Goal: Task Accomplishment & Management: Use online tool/utility

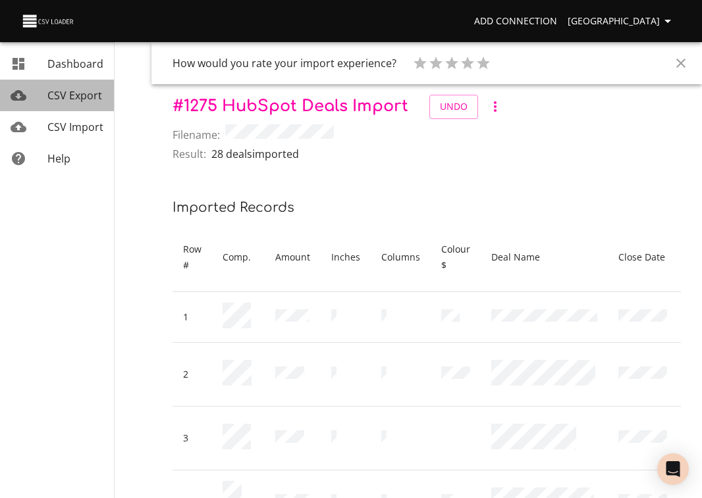
click at [74, 93] on span "CSV Export" at bounding box center [74, 95] width 55 height 14
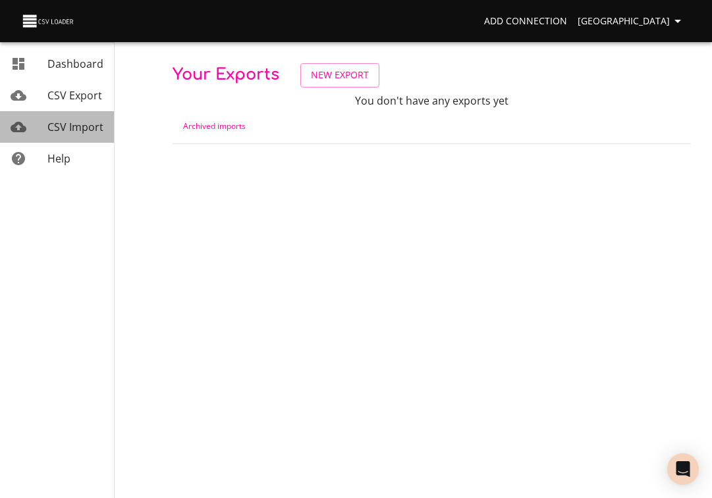
click at [72, 130] on span "CSV Import" at bounding box center [75, 127] width 56 height 14
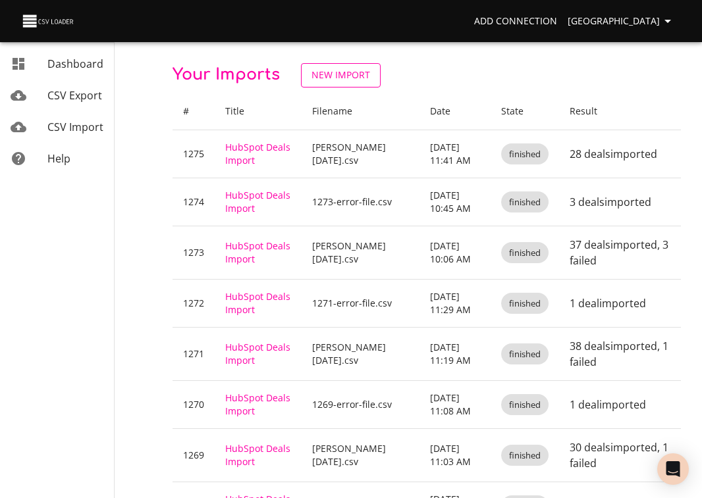
click at [348, 78] on span "New Import" at bounding box center [340, 75] width 59 height 16
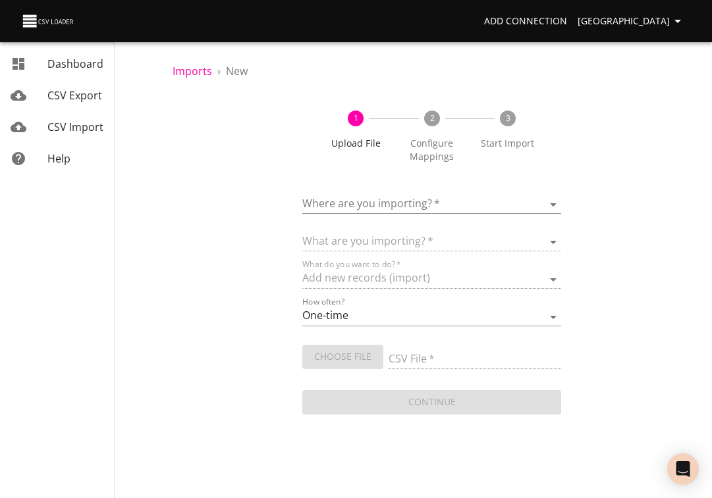
click at [336, 199] on body "Add Connection Sydney Dashboard CSV Export CSV Import Help Imports › New 1 Uplo…" at bounding box center [356, 249] width 712 height 498
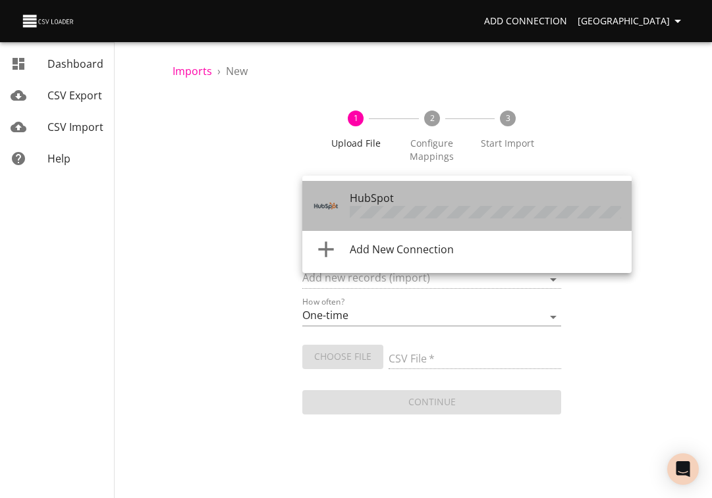
click at [336, 199] on img "Tool" at bounding box center [326, 206] width 26 height 26
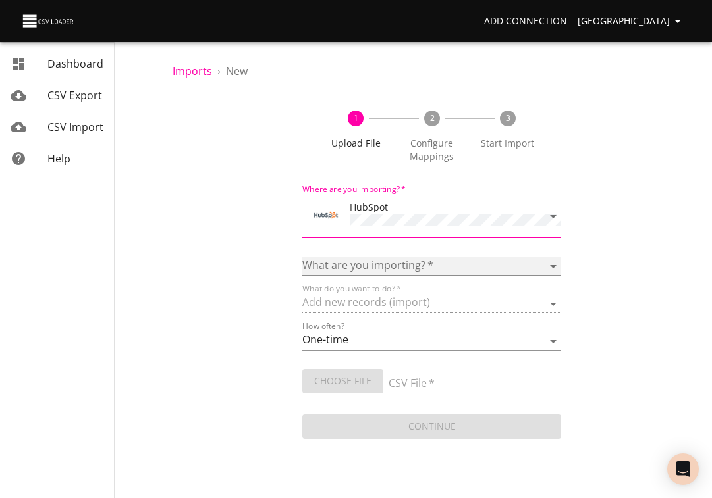
click at [347, 259] on select "Calls Companies Contacts Deals Emails Line items Meetings Notes Products Tasks …" at bounding box center [431, 266] width 259 height 19
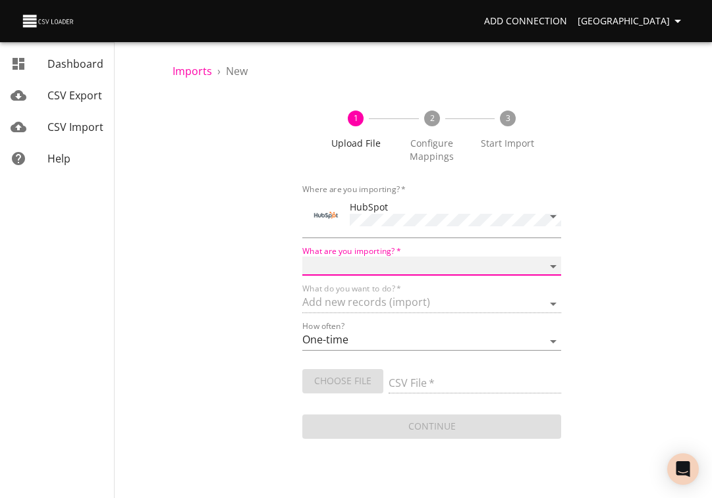
select select "deals"
click at [302, 257] on select "Calls Companies Contacts Deals Emails Line items Meetings Notes Products Tasks …" at bounding box center [431, 266] width 259 height 19
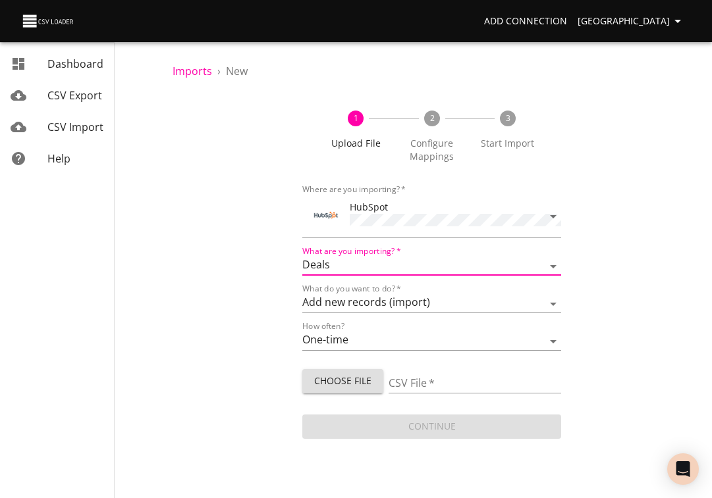
click at [321, 377] on span "Choose File" at bounding box center [343, 381] width 60 height 16
type input "Drew [DATE].csv"
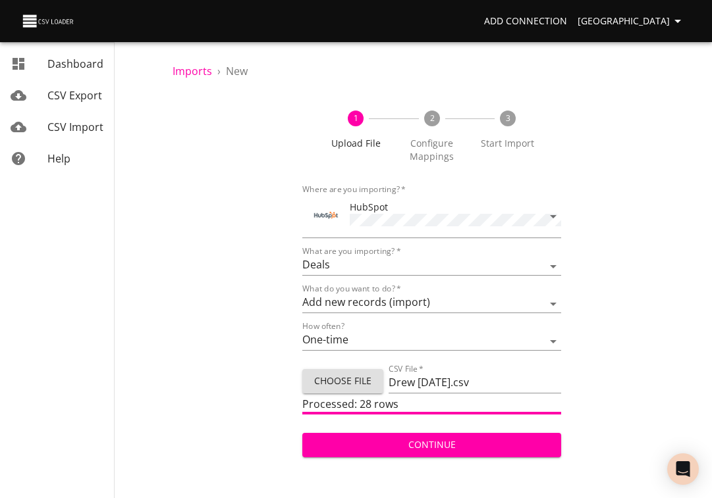
click at [431, 439] on span "Continue" at bounding box center [432, 445] width 238 height 16
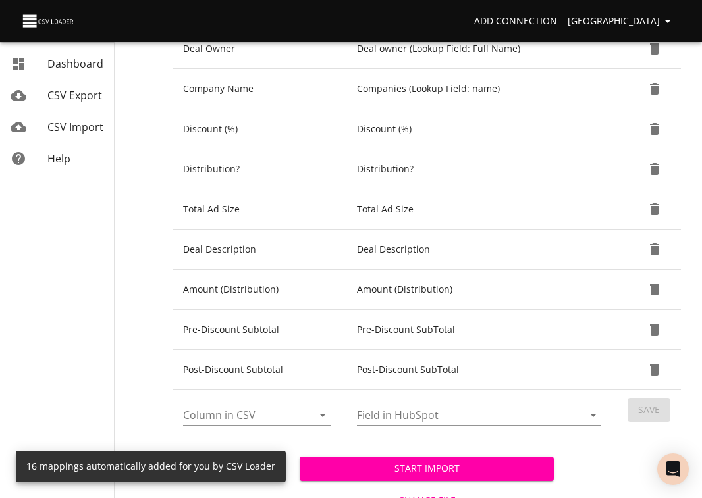
scroll to position [583, 0]
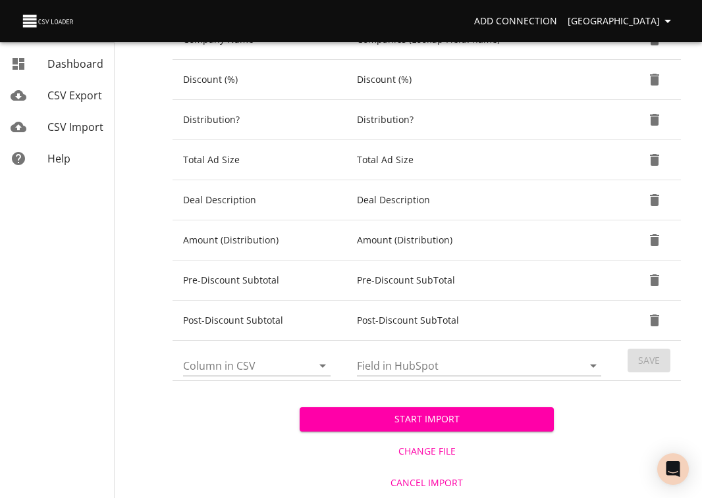
click at [429, 421] on span "Start Import" at bounding box center [426, 419] width 233 height 16
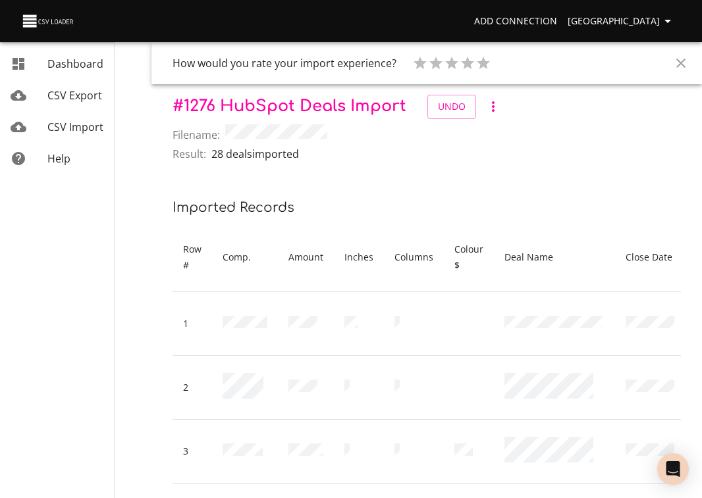
click at [85, 129] on span "CSV Import" at bounding box center [75, 127] width 56 height 14
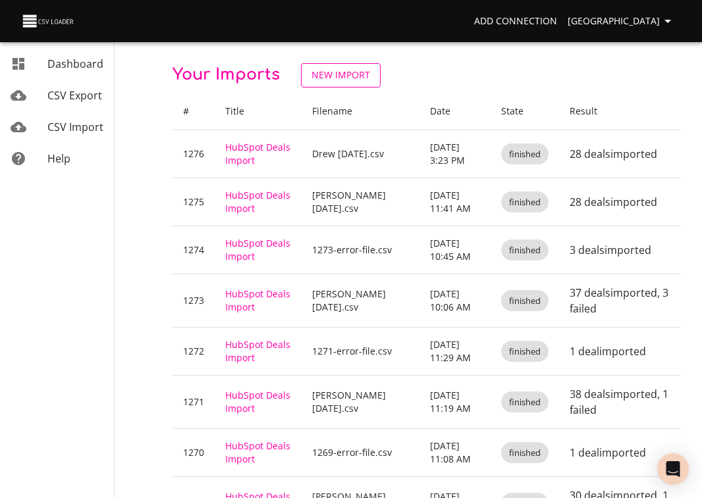
click at [336, 77] on span "New Import" at bounding box center [340, 75] width 59 height 16
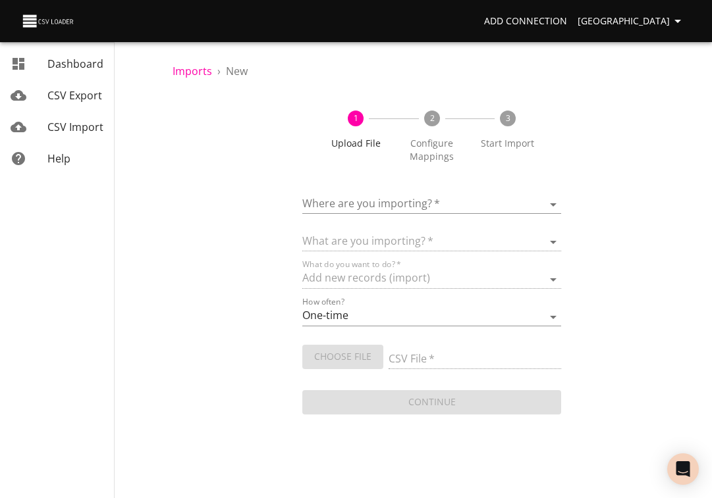
click at [353, 203] on body "Add Connection Sydney Dashboard CSV Export CSV Import Help Imports › New 1 Uplo…" at bounding box center [356, 249] width 712 height 498
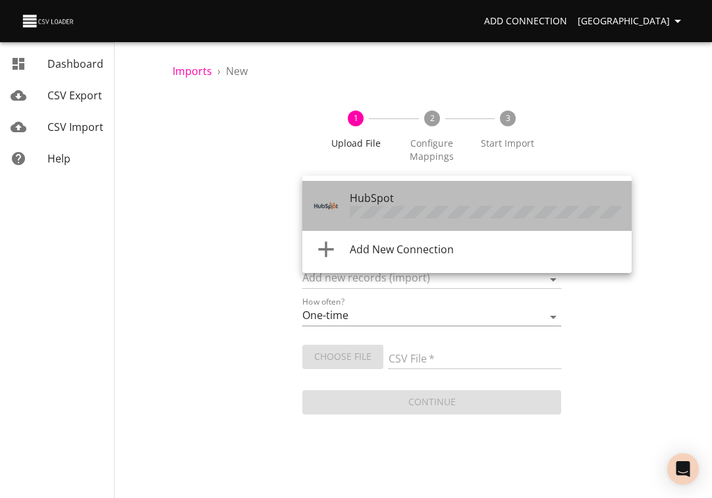
click at [353, 203] on span "HubSpot" at bounding box center [372, 198] width 44 height 14
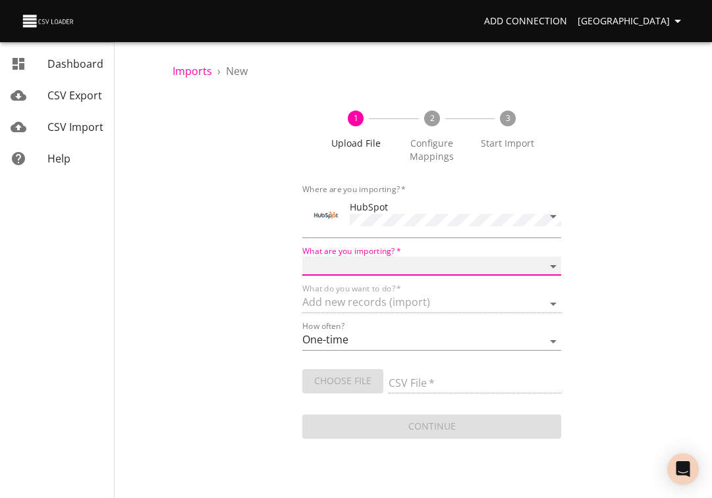
click at [326, 257] on select "Calls Companies Contacts Deals Emails Line items Meetings Notes Products Tasks …" at bounding box center [431, 266] width 259 height 19
select select "deals"
click at [302, 257] on select "Calls Companies Contacts Deals Emails Line items Meetings Notes Products Tasks …" at bounding box center [431, 266] width 259 height 19
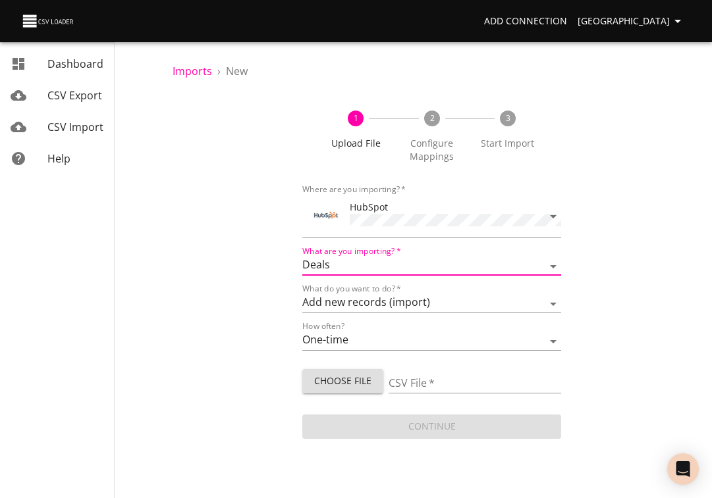
click at [331, 384] on span "Choose File" at bounding box center [343, 381] width 60 height 16
type input "Drew [DATE].csv"
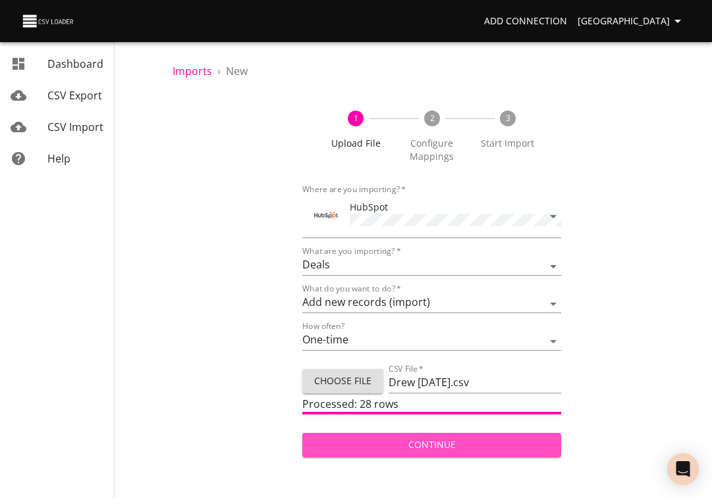
click at [444, 445] on span "Continue" at bounding box center [432, 445] width 238 height 16
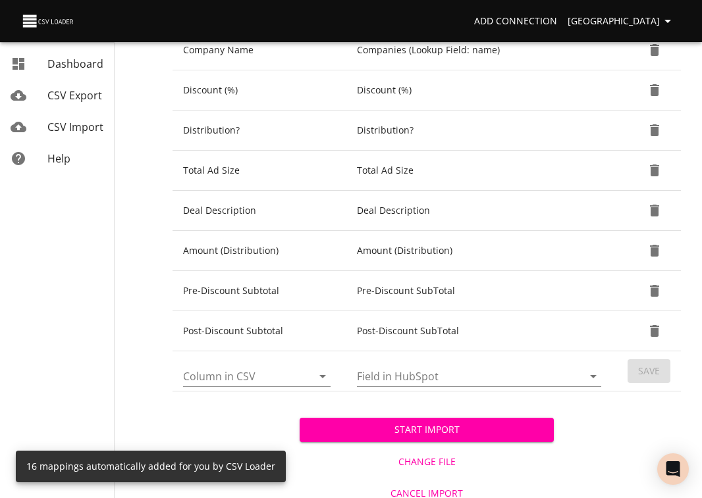
scroll to position [583, 0]
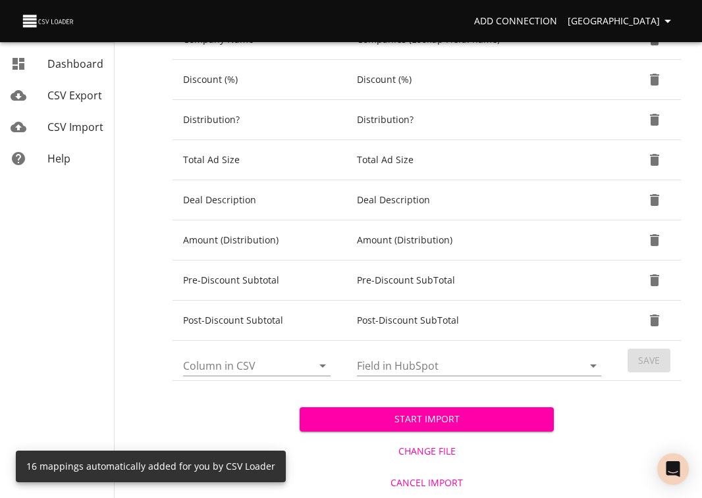
click at [449, 414] on span "Start Import" at bounding box center [426, 419] width 233 height 16
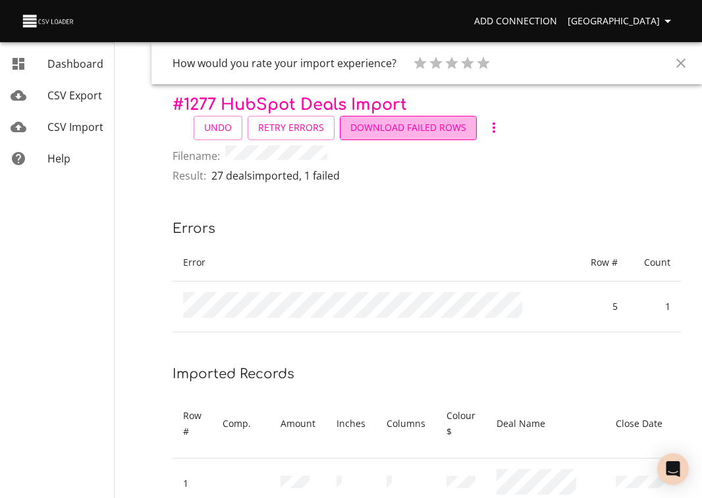
click at [438, 126] on span "Download Failed Rows" at bounding box center [408, 128] width 116 height 16
click at [80, 122] on span "CSV Import" at bounding box center [75, 127] width 56 height 14
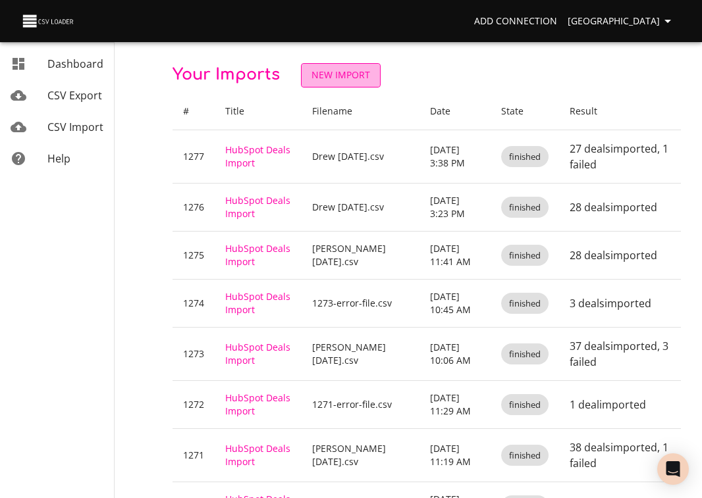
click at [365, 68] on span "New Import" at bounding box center [340, 75] width 59 height 16
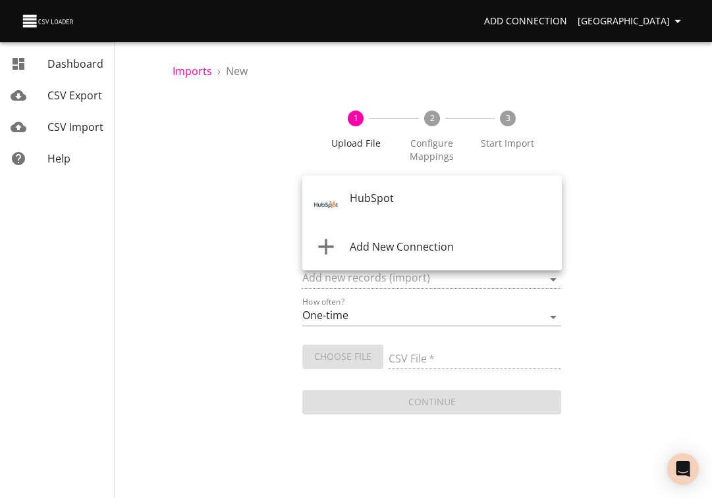
click at [332, 201] on body "Add Connection Sydney Dashboard CSV Export CSV Import Help Imports › New 1 Uplo…" at bounding box center [356, 249] width 712 height 498
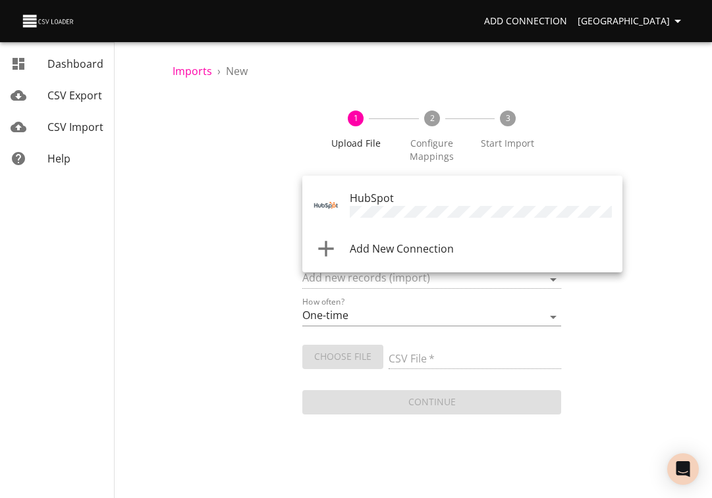
click at [377, 198] on span "HubSpot" at bounding box center [372, 198] width 44 height 14
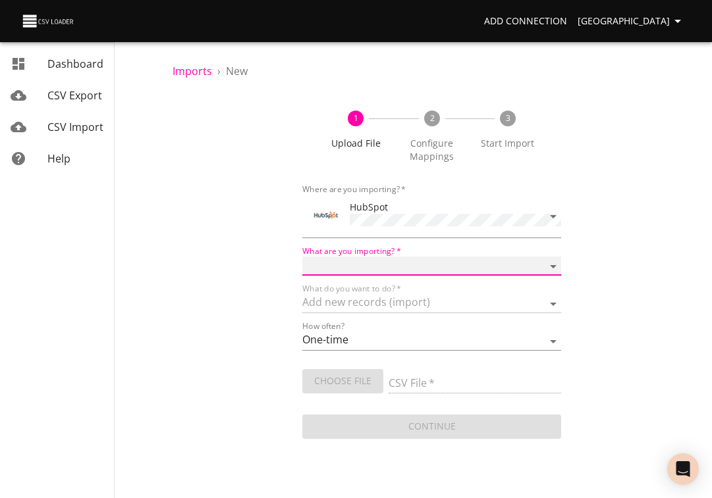
click at [357, 262] on select "Calls Companies Contacts Deals Emails Line items Meetings Notes Products Tasks …" at bounding box center [431, 266] width 259 height 19
select select "deals"
click at [302, 257] on select "Calls Companies Contacts Deals Emails Line items Meetings Notes Products Tasks …" at bounding box center [431, 266] width 259 height 19
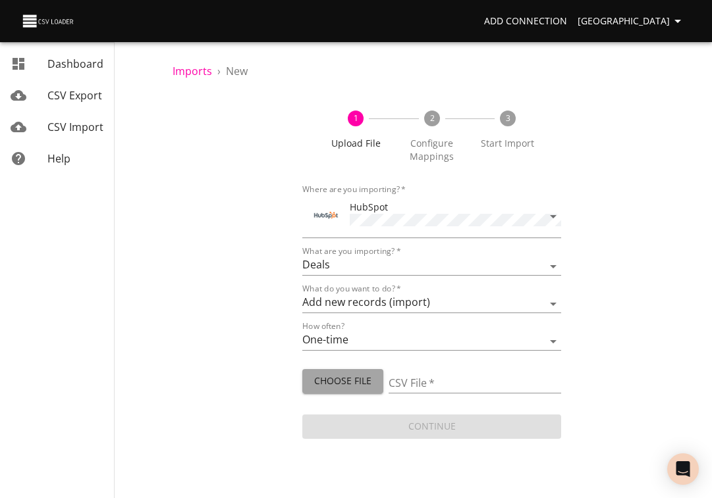
click at [338, 374] on span "Choose File" at bounding box center [343, 381] width 60 height 16
type input "1277-error-file.csv"
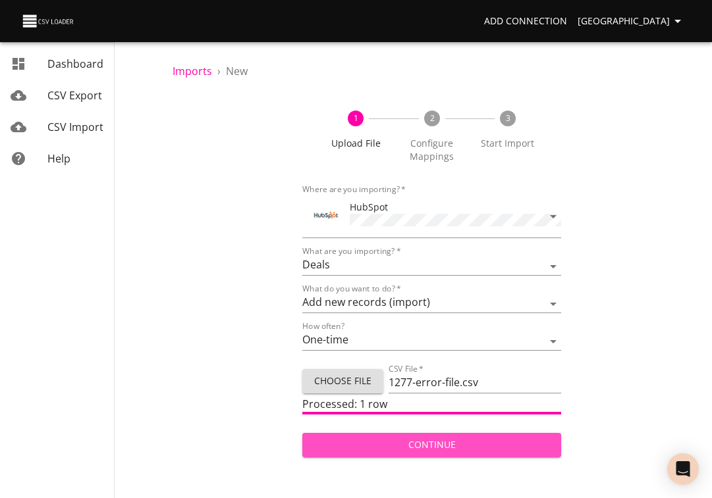
click at [399, 441] on span "Continue" at bounding box center [432, 445] width 238 height 16
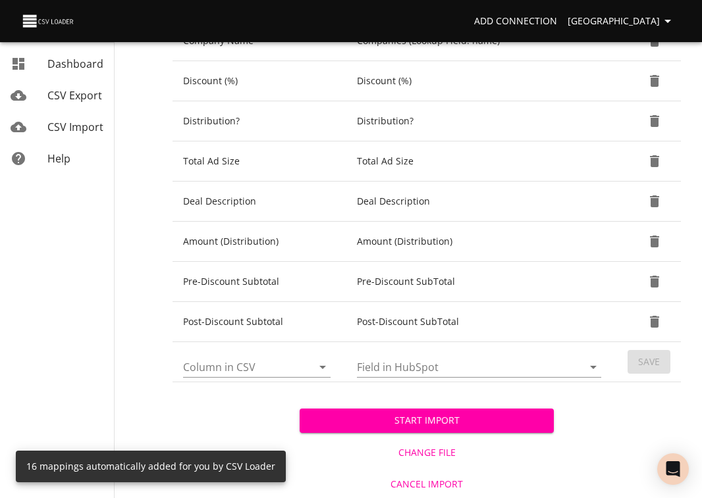
scroll to position [583, 0]
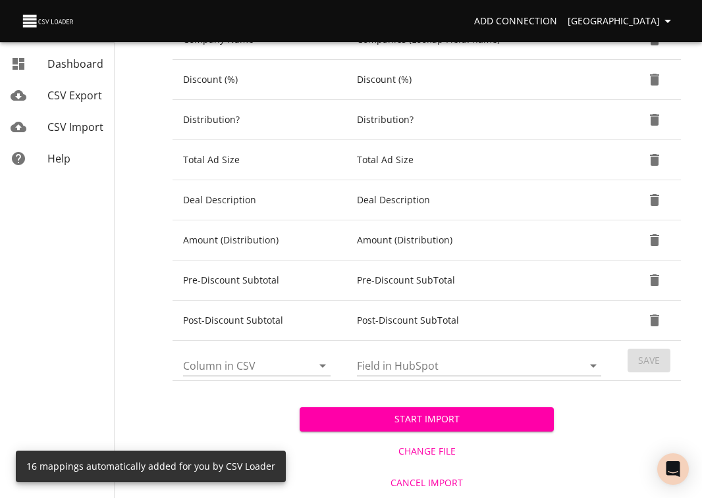
click at [456, 415] on span "Start Import" at bounding box center [426, 419] width 233 height 16
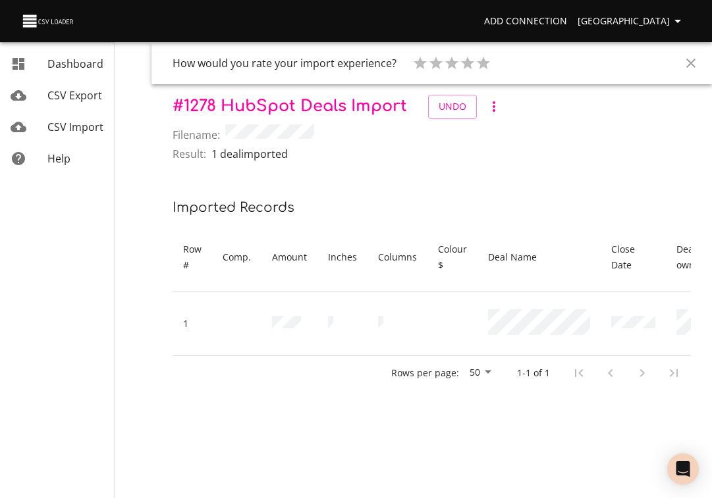
click at [92, 129] on span "CSV Import" at bounding box center [75, 127] width 56 height 14
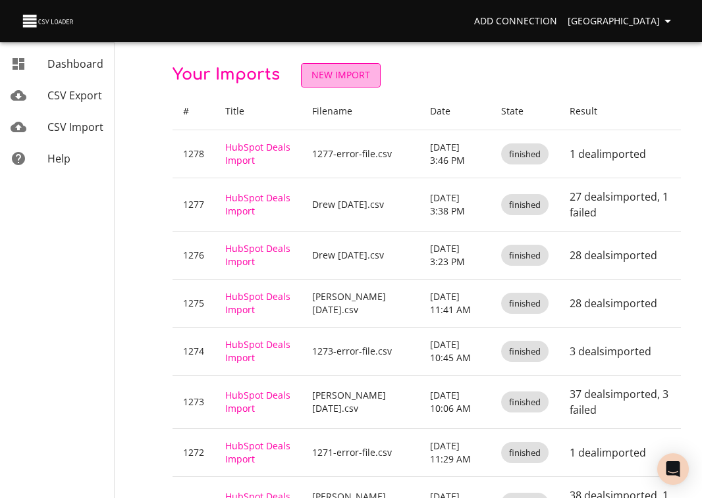
click at [362, 78] on span "New Import" at bounding box center [340, 75] width 59 height 16
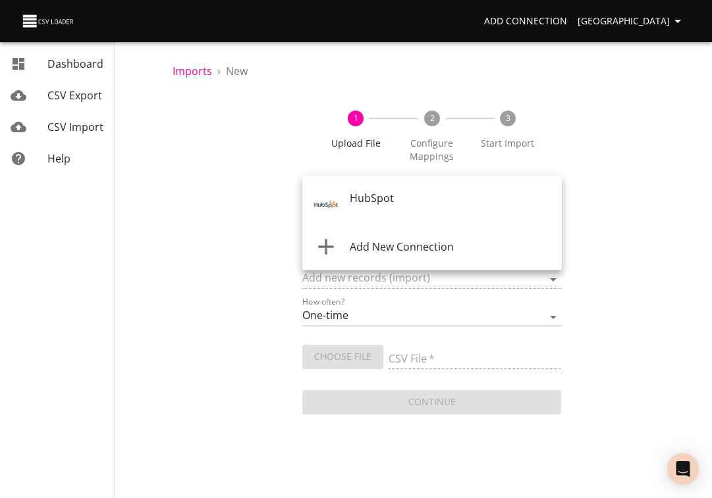
click at [379, 200] on body "Add Connection Sydney Dashboard CSV Export CSV Import Help Imports › New 1 Uplo…" at bounding box center [356, 249] width 712 height 498
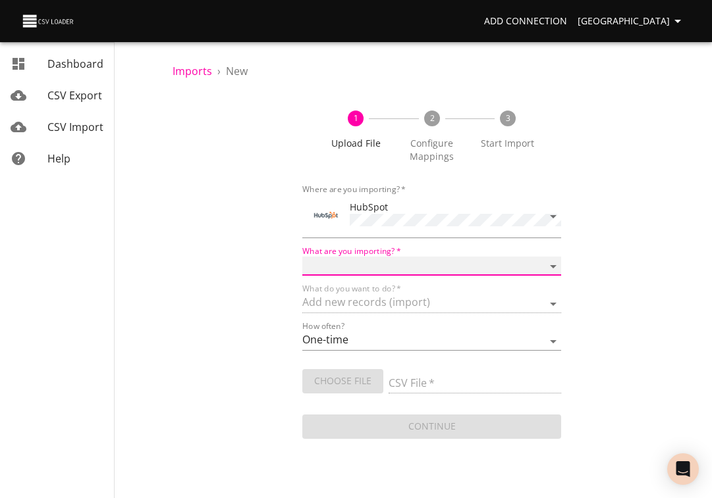
click at [375, 265] on select "Calls Companies Contacts Deals Emails Line items Meetings Notes Products Tasks …" at bounding box center [431, 266] width 259 height 19
select select "deals"
click at [302, 257] on select "Calls Companies Contacts Deals Emails Line items Meetings Notes Products Tasks …" at bounding box center [431, 266] width 259 height 19
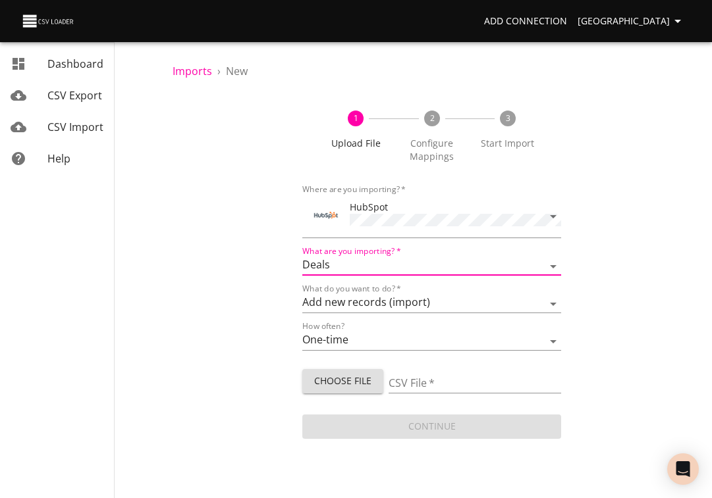
click at [348, 375] on span "Choose File" at bounding box center [343, 381] width 60 height 16
type input "Drew [DATE].csv"
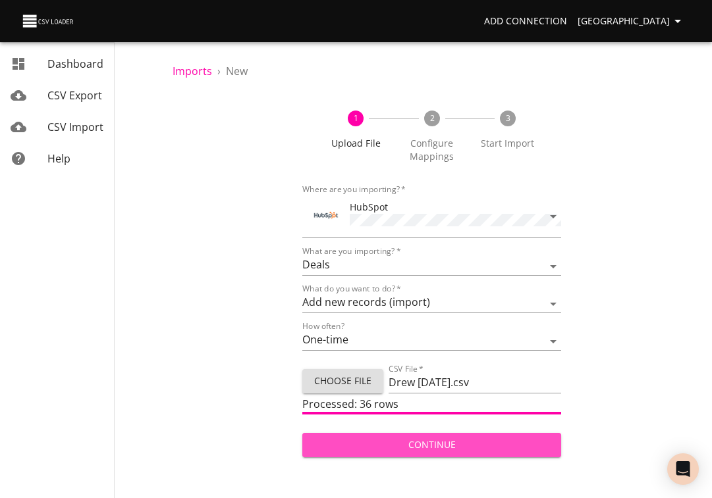
click at [452, 442] on span "Continue" at bounding box center [432, 445] width 238 height 16
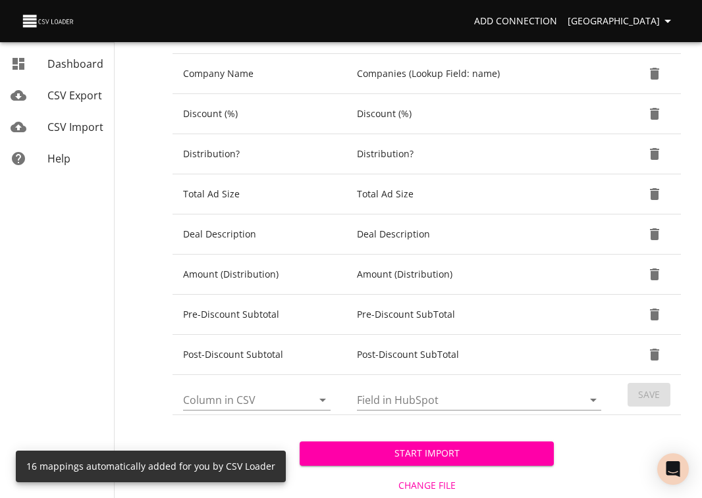
scroll to position [583, 0]
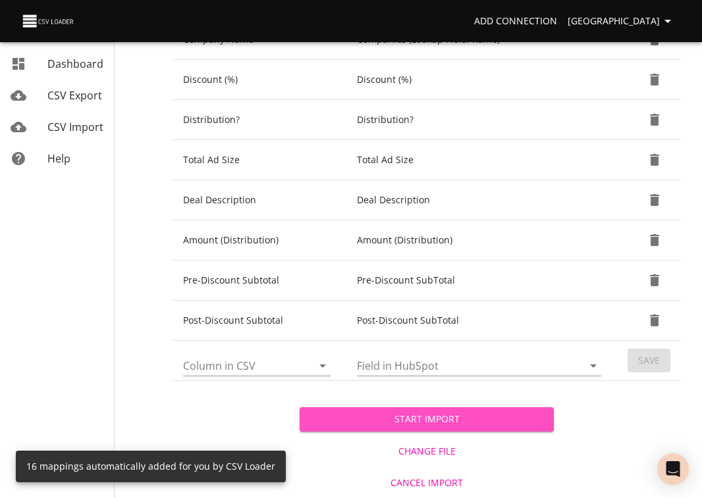
click at [476, 416] on span "Start Import" at bounding box center [426, 419] width 233 height 16
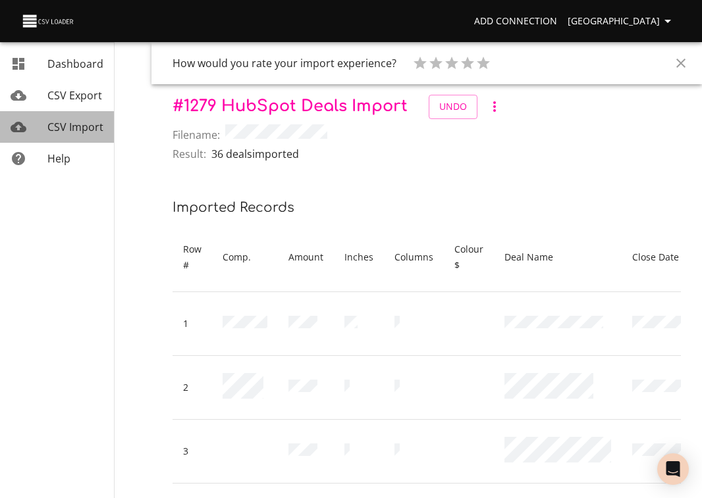
click at [75, 126] on span "CSV Import" at bounding box center [75, 127] width 56 height 14
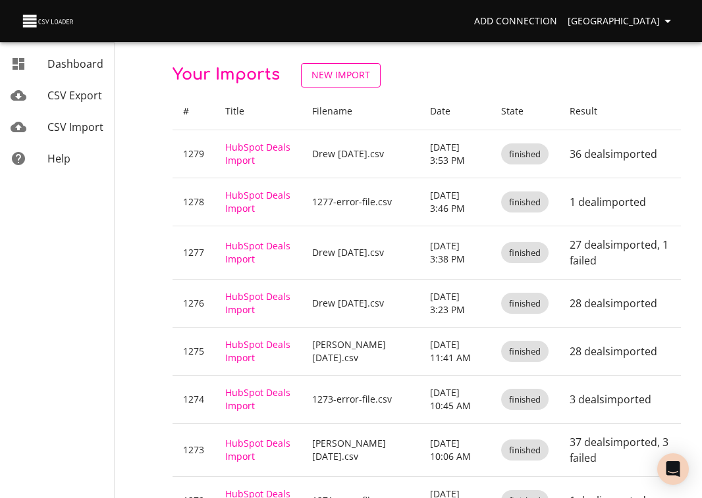
click at [344, 78] on span "New Import" at bounding box center [340, 75] width 59 height 16
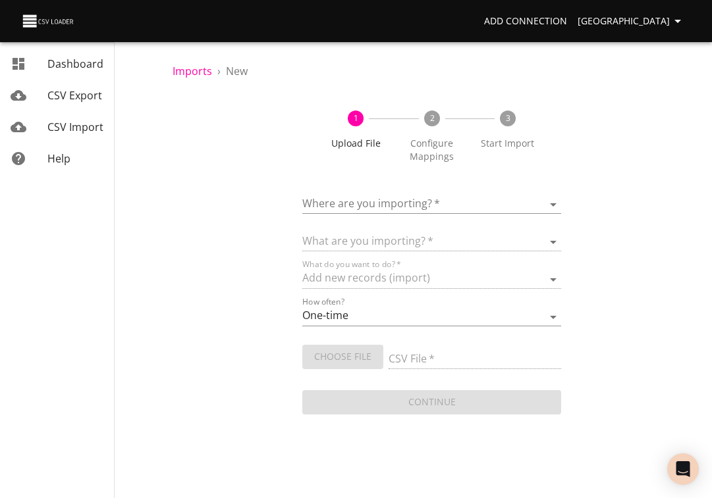
click at [354, 201] on body "Add Connection Sydney Dashboard CSV Export CSV Import Help Imports › New 1 Uplo…" at bounding box center [356, 249] width 712 height 498
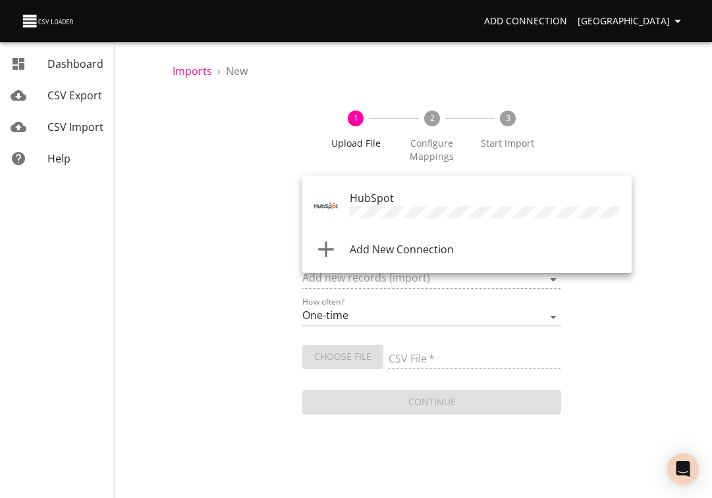
click at [354, 201] on span "HubSpot" at bounding box center [372, 198] width 44 height 14
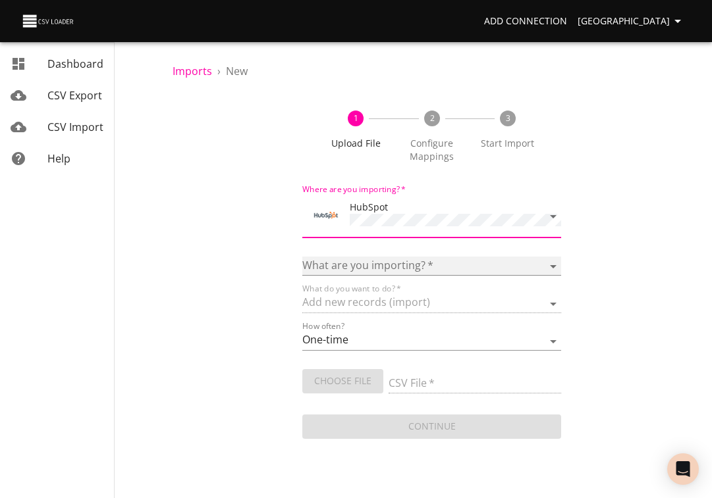
click at [350, 266] on select "Calls Companies Contacts Deals Emails Line items Meetings Notes Products Tasks …" at bounding box center [431, 266] width 259 height 19
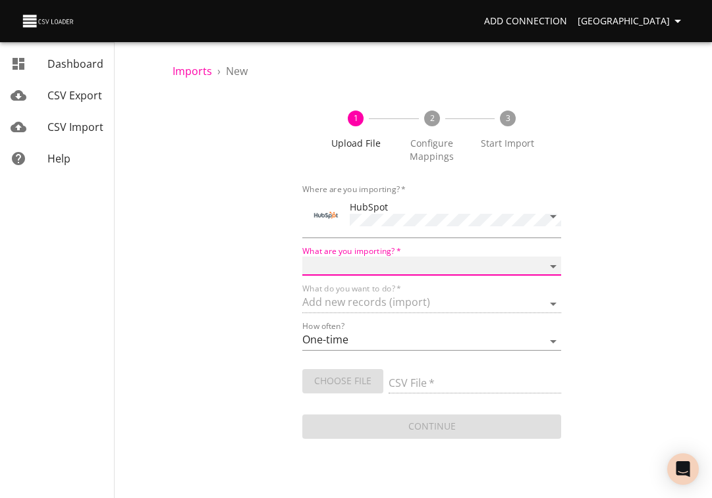
select select "deals"
click at [302, 257] on select "Calls Companies Contacts Deals Emails Line items Meetings Notes Products Tasks …" at bounding box center [431, 266] width 259 height 19
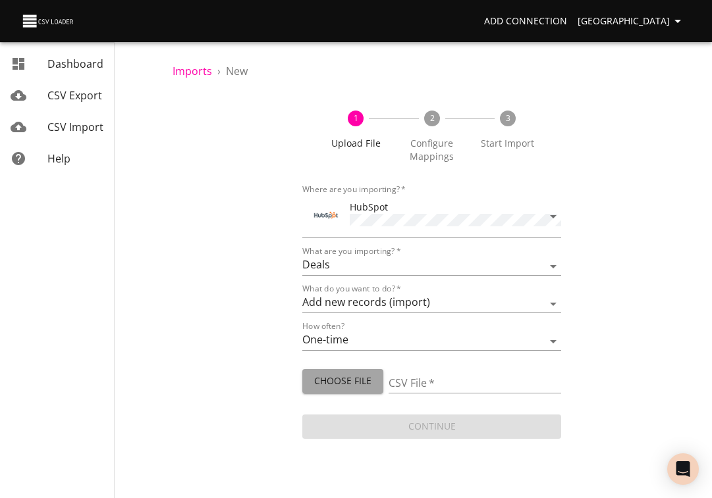
click at [349, 380] on span "Choose File" at bounding box center [343, 381] width 60 height 16
type input "[PERSON_NAME] [DATE].csv"
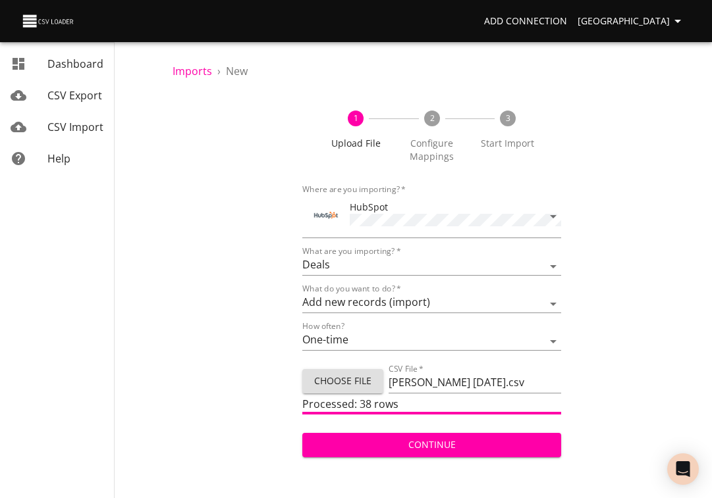
click at [440, 439] on span "Continue" at bounding box center [432, 445] width 238 height 16
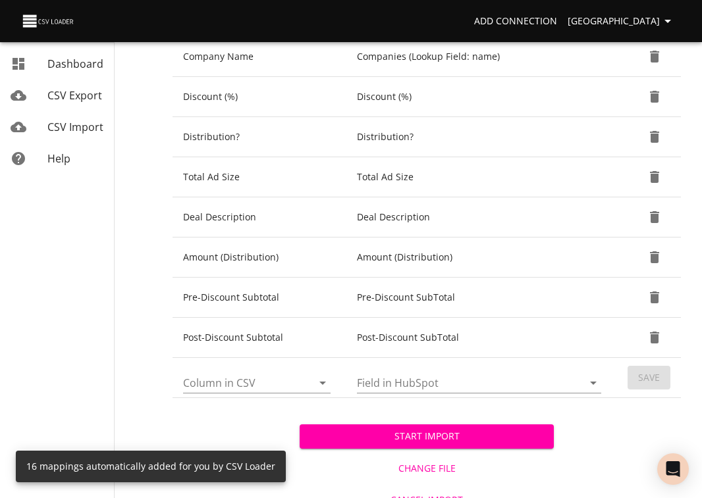
scroll to position [583, 0]
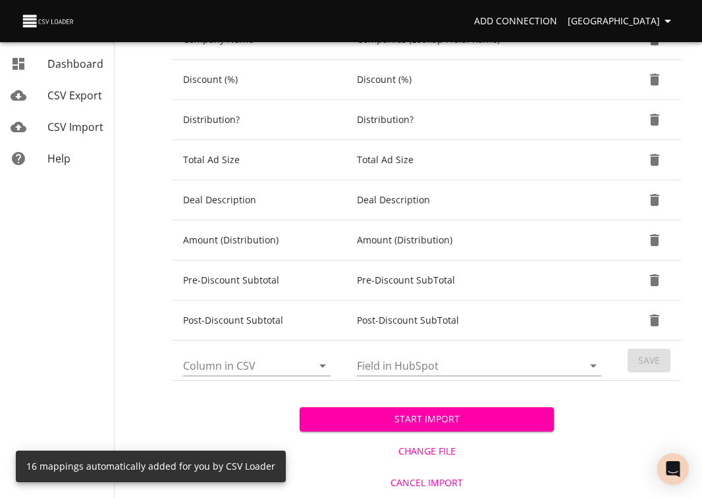
click at [439, 423] on span "Start Import" at bounding box center [426, 419] width 233 height 16
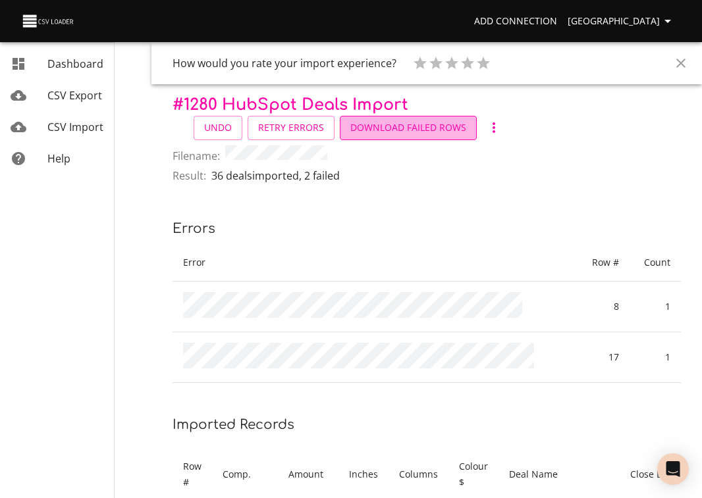
click at [387, 127] on span "Download Failed Rows" at bounding box center [408, 128] width 116 height 16
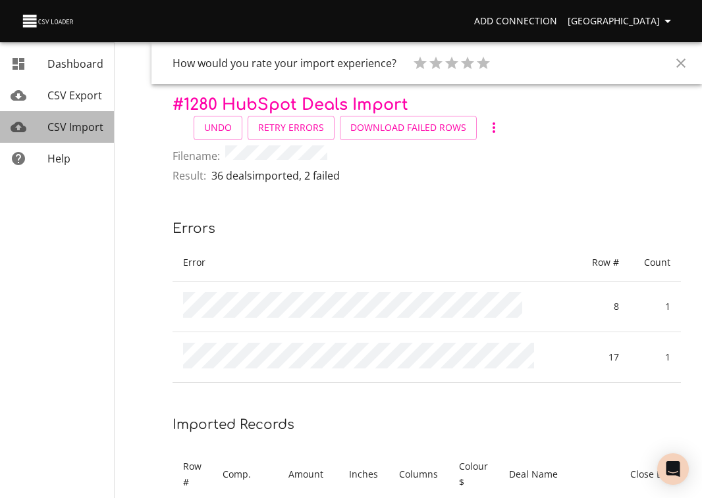
click at [70, 124] on span "CSV Import" at bounding box center [75, 127] width 56 height 14
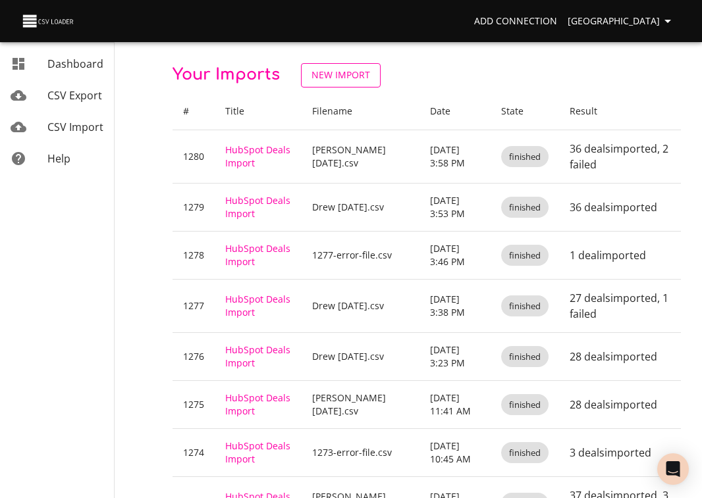
click at [350, 76] on span "New Import" at bounding box center [340, 75] width 59 height 16
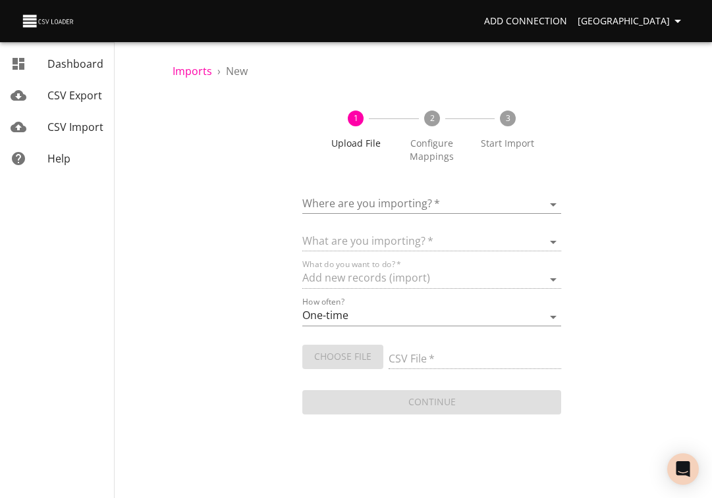
click at [322, 203] on body "Add Connection Sydney Dashboard CSV Export CSV Import Help Imports › New 1 Uplo…" at bounding box center [356, 249] width 712 height 498
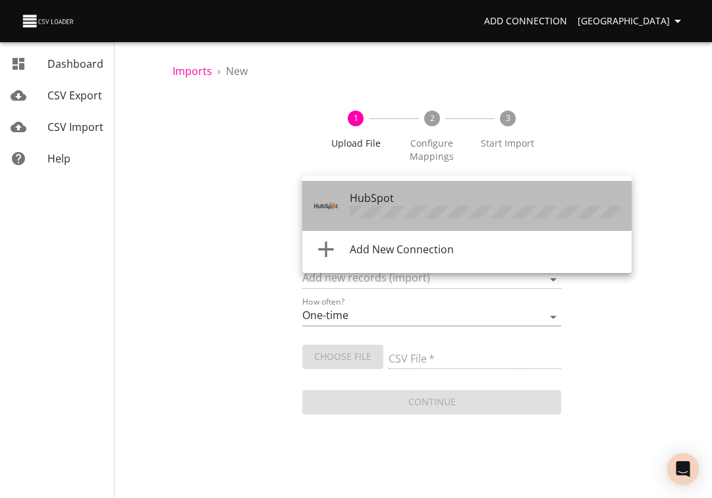
click at [331, 219] on li "HubSpot" at bounding box center [466, 206] width 329 height 50
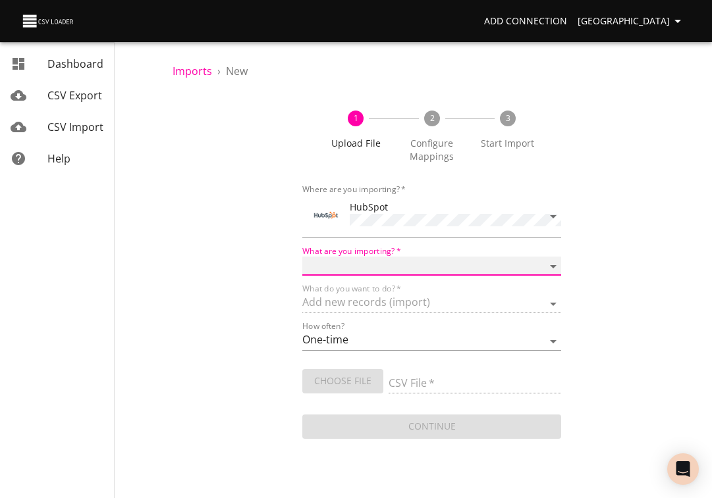
click at [331, 265] on select "Calls Companies Contacts Deals Emails Line items Meetings Notes Products Tasks …" at bounding box center [431, 266] width 259 height 19
select select "deals"
click at [302, 257] on select "Calls Companies Contacts Deals Emails Line items Meetings Notes Products Tasks …" at bounding box center [431, 266] width 259 height 19
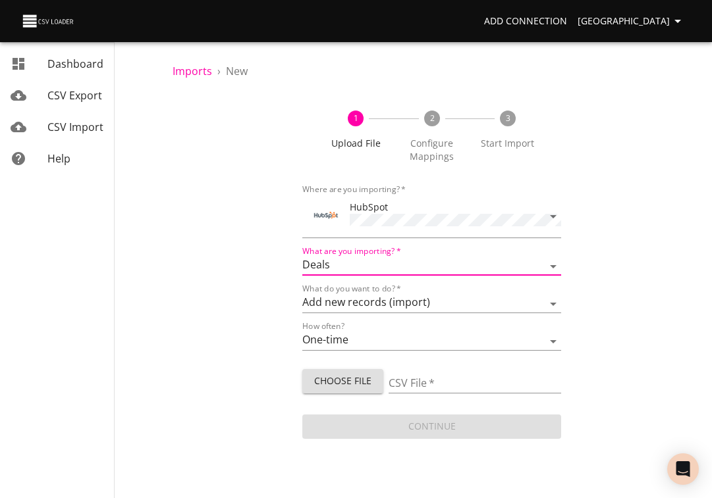
click at [331, 380] on span "Choose File" at bounding box center [343, 381] width 60 height 16
type input "1280-error-file.csv"
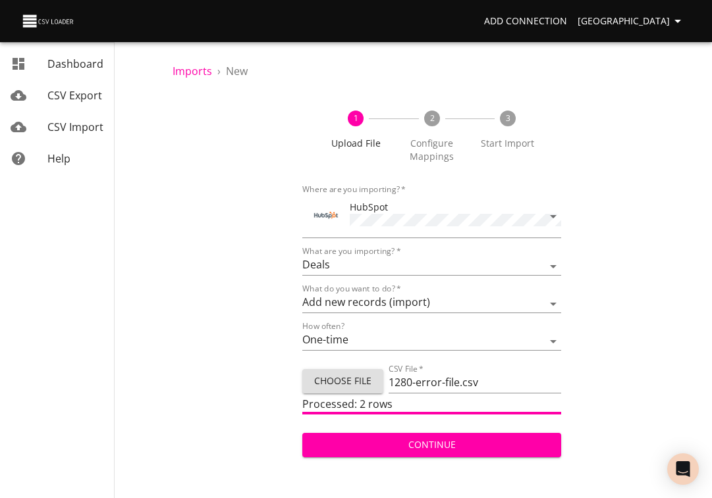
click at [450, 446] on span "Continue" at bounding box center [432, 445] width 238 height 16
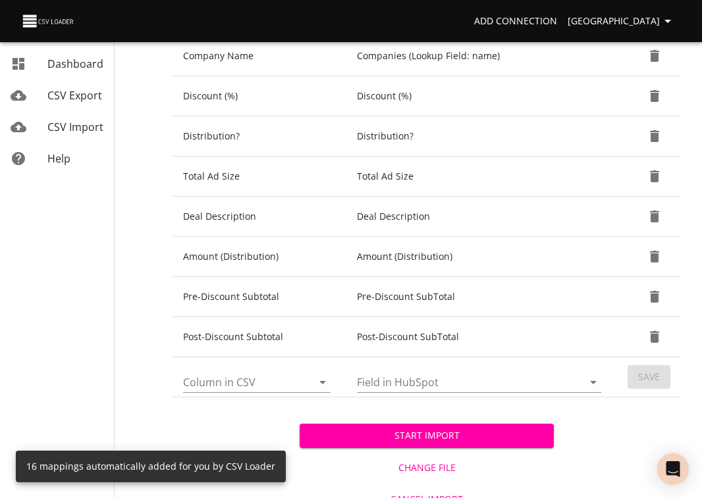
scroll to position [583, 0]
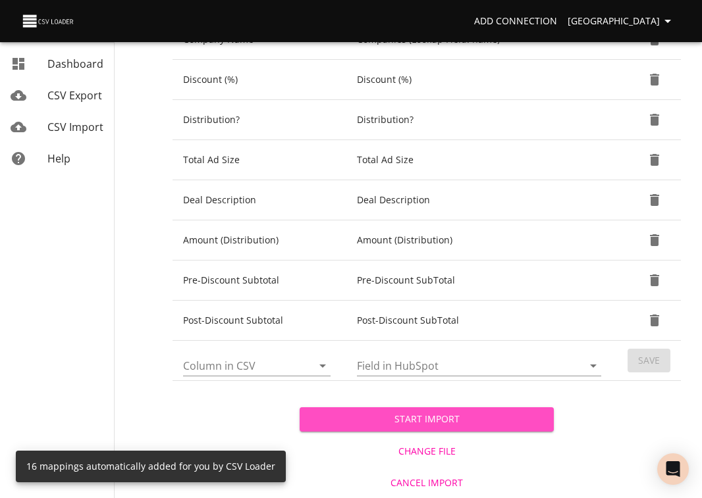
click at [488, 419] on span "Start Import" at bounding box center [426, 419] width 233 height 16
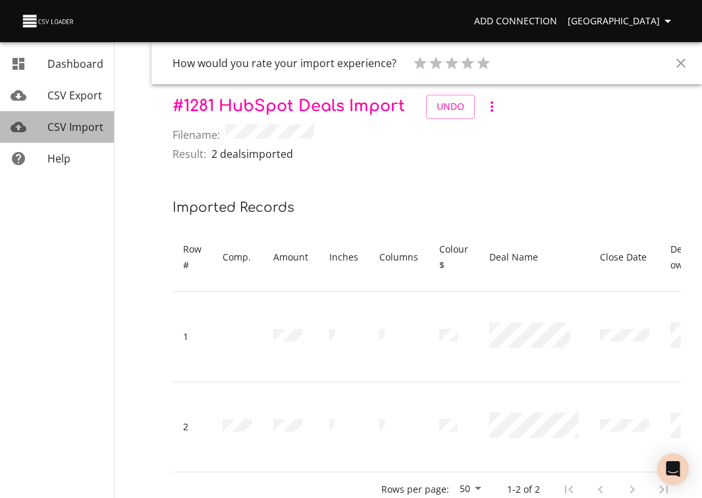
click at [90, 124] on span "CSV Import" at bounding box center [75, 127] width 56 height 14
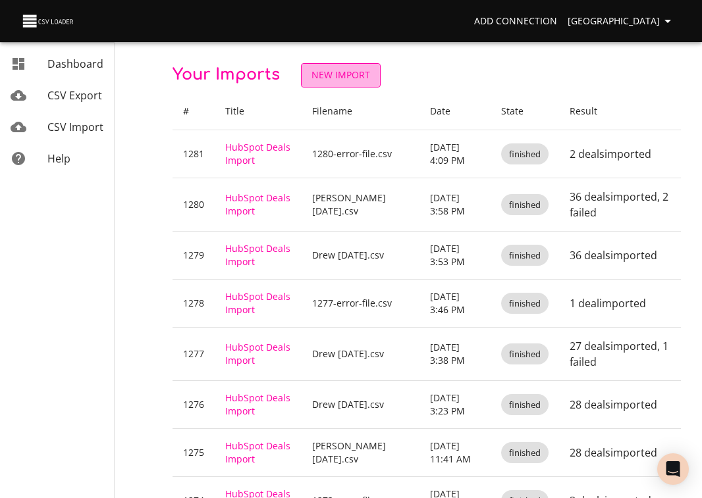
click at [365, 69] on span "New Import" at bounding box center [340, 75] width 59 height 16
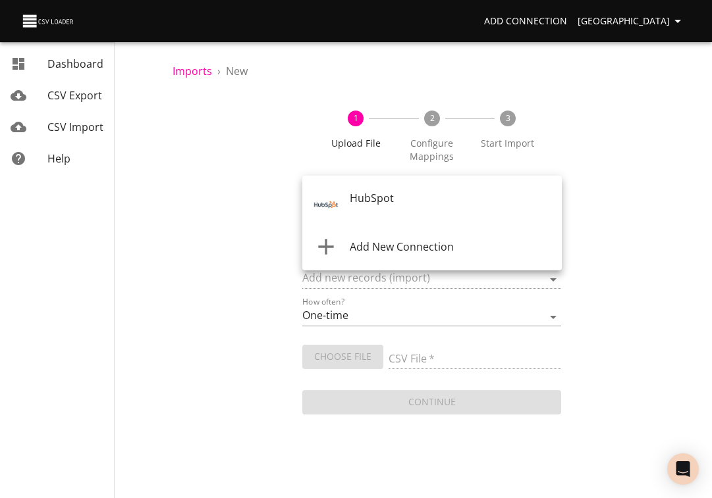
click at [330, 207] on body "Add Connection Sydney Dashboard CSV Export CSV Import Help Imports › New 1 Uplo…" at bounding box center [356, 249] width 712 height 498
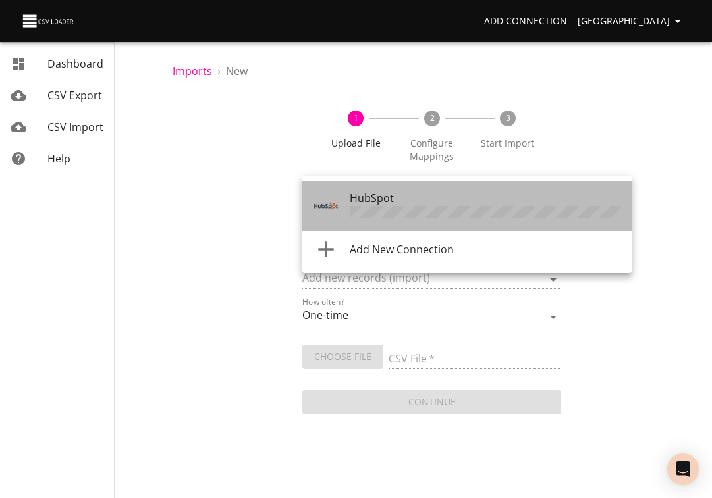
click at [333, 207] on img "Tool" at bounding box center [326, 206] width 26 height 26
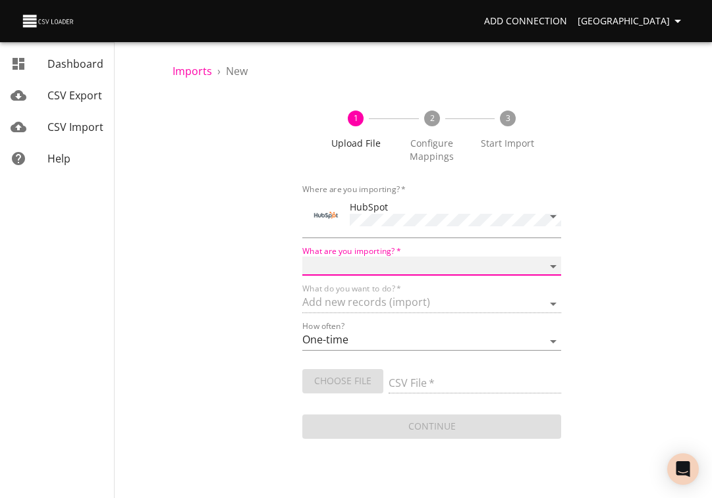
click at [334, 264] on select "Calls Companies Contacts Deals Emails Line items Meetings Notes Products Tasks …" at bounding box center [431, 266] width 259 height 19
select select "deals"
click at [302, 257] on select "Calls Companies Contacts Deals Emails Line items Meetings Notes Products Tasks …" at bounding box center [431, 266] width 259 height 19
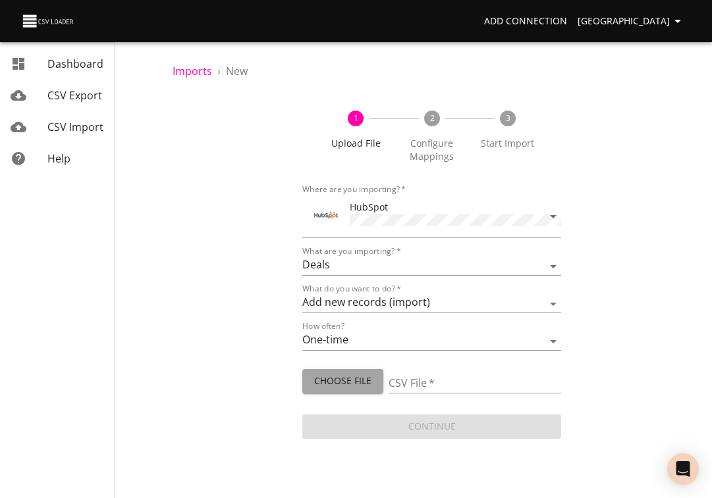
click at [332, 379] on span "Choose File" at bounding box center [343, 381] width 60 height 16
type input "Drew [DATE].csv"
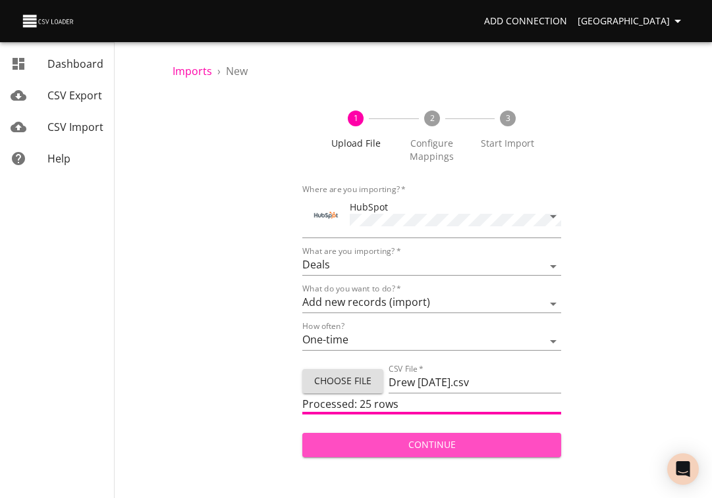
click at [415, 442] on span "Continue" at bounding box center [432, 445] width 238 height 16
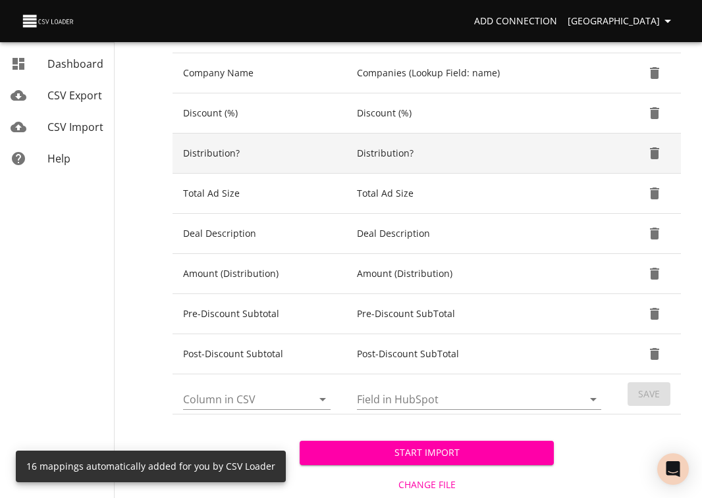
scroll to position [583, 0]
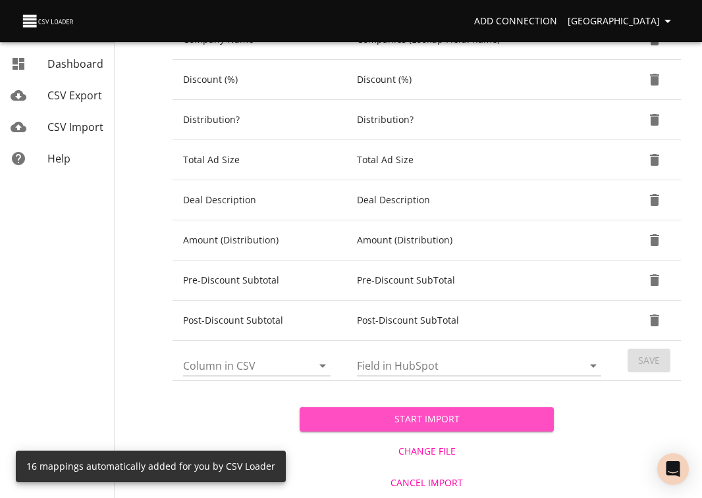
click at [424, 423] on span "Start Import" at bounding box center [426, 419] width 233 height 16
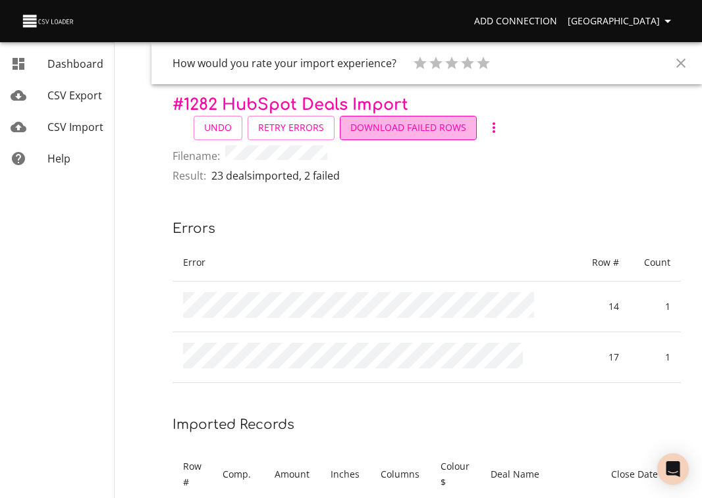
click at [435, 128] on span "Download Failed Rows" at bounding box center [408, 128] width 116 height 16
click at [429, 122] on span "Download Failed Rows" at bounding box center [408, 128] width 116 height 16
click at [71, 126] on span "CSV Import" at bounding box center [75, 127] width 56 height 14
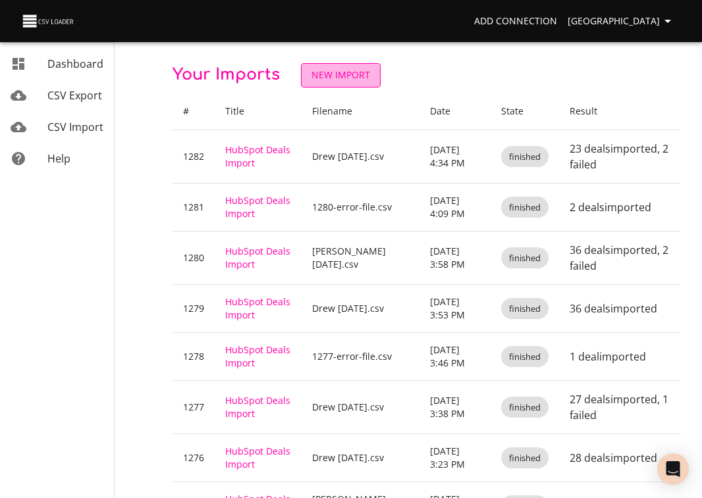
click at [366, 80] on span "New Import" at bounding box center [340, 75] width 59 height 16
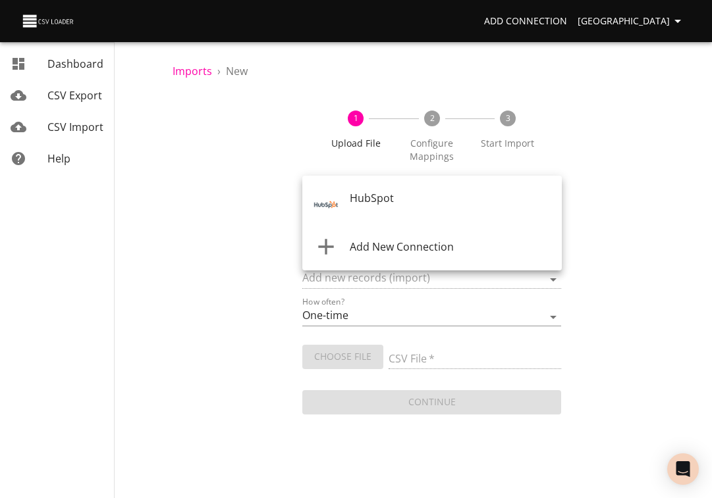
click at [355, 200] on body "Add Connection Sydney Dashboard CSV Export CSV Import Help Imports › New 1 Uplo…" at bounding box center [356, 249] width 712 height 498
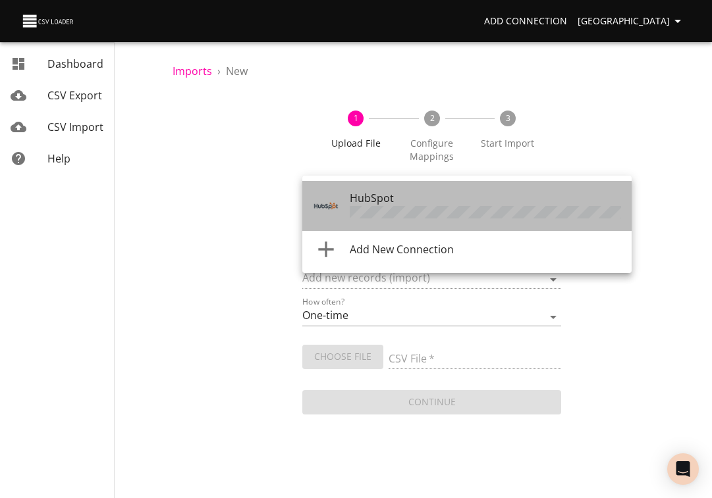
click at [355, 200] on span "HubSpot" at bounding box center [372, 198] width 44 height 14
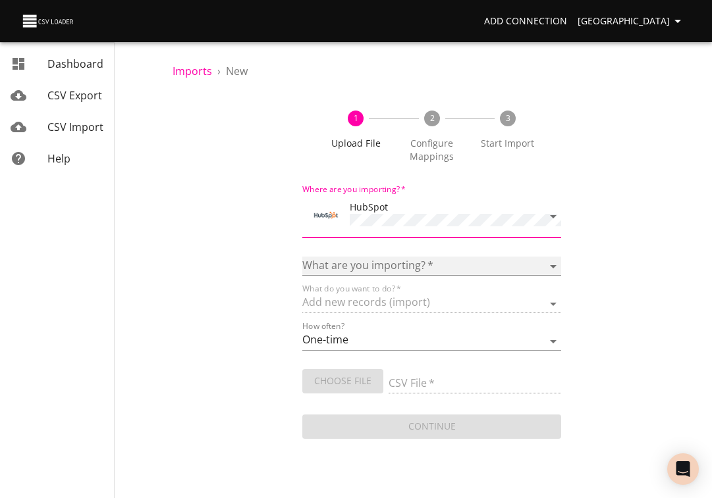
click at [345, 257] on select "Calls Companies Contacts Deals Emails Line items Meetings Notes Products Tasks …" at bounding box center [431, 266] width 259 height 19
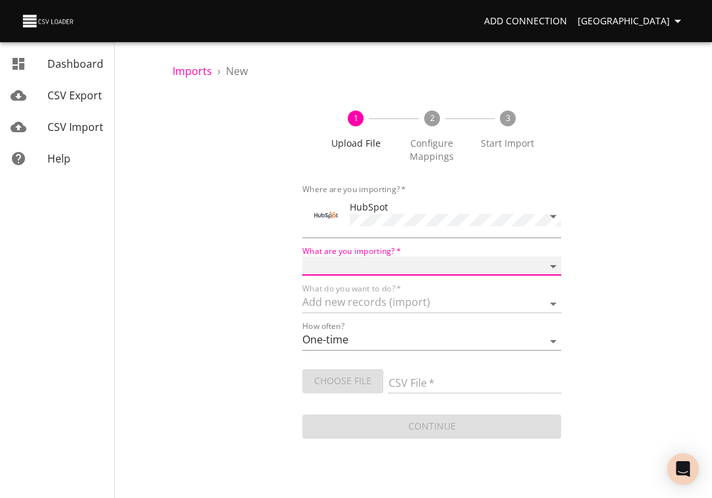
select select "deals"
click at [302, 257] on select "Calls Companies Contacts Deals Emails Line items Meetings Notes Products Tasks …" at bounding box center [431, 266] width 259 height 19
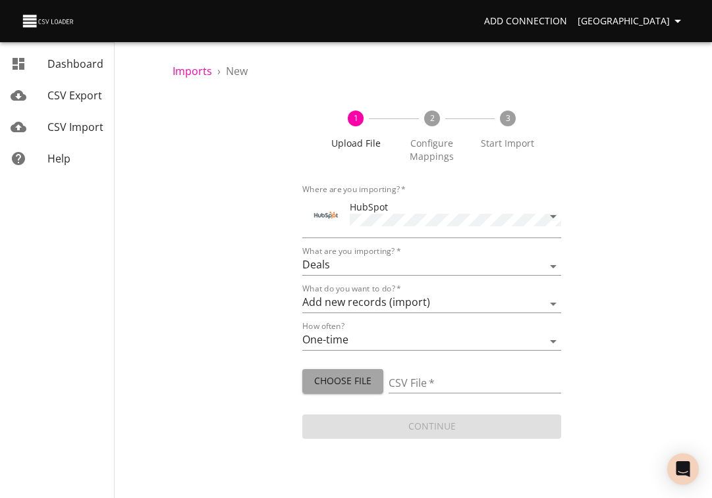
click at [326, 377] on span "Choose File" at bounding box center [343, 381] width 60 height 16
type input "1282-error-file.csv"
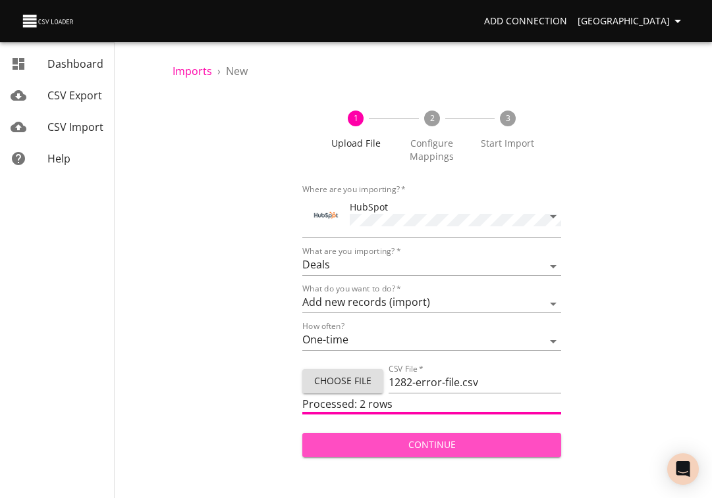
click at [375, 437] on span "Continue" at bounding box center [432, 445] width 238 height 16
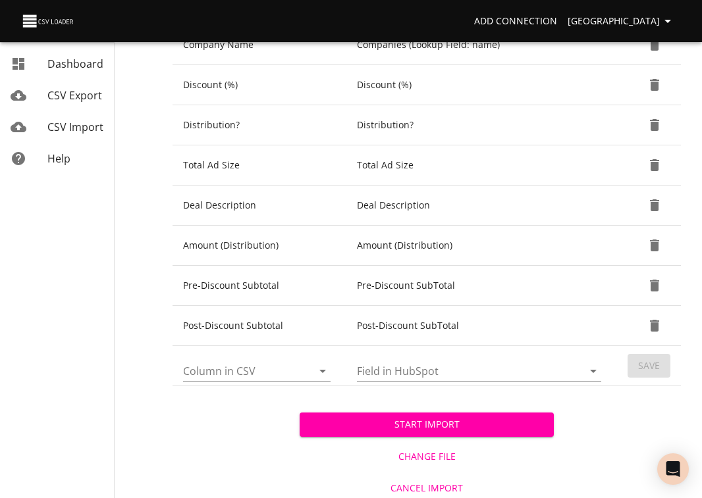
scroll to position [583, 0]
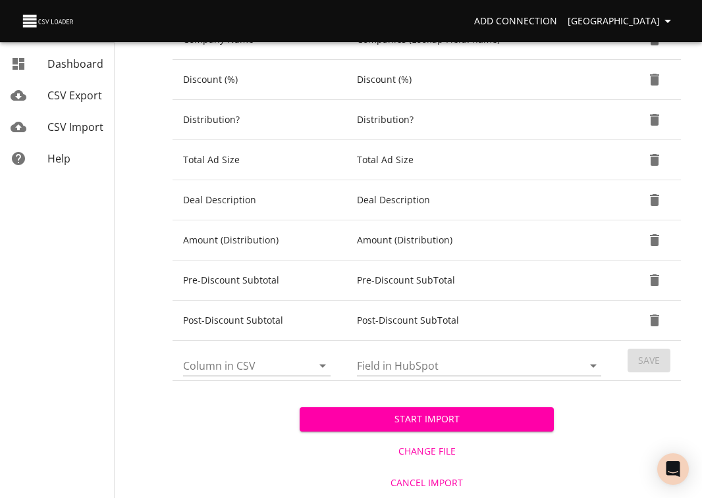
click at [477, 419] on span "Start Import" at bounding box center [426, 419] width 233 height 16
